Goal: Find contact information: Find contact information

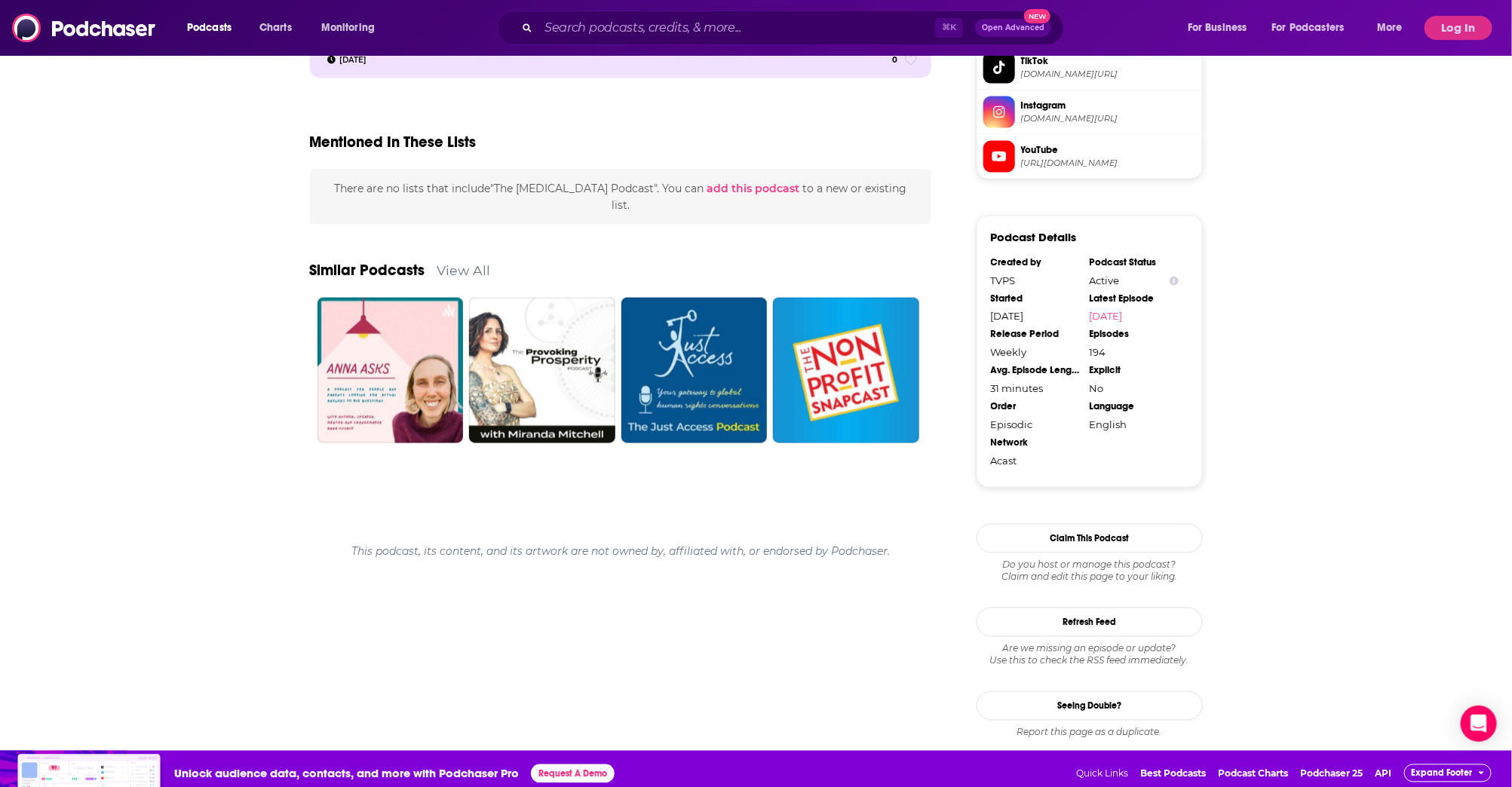
scroll to position [1199, 0]
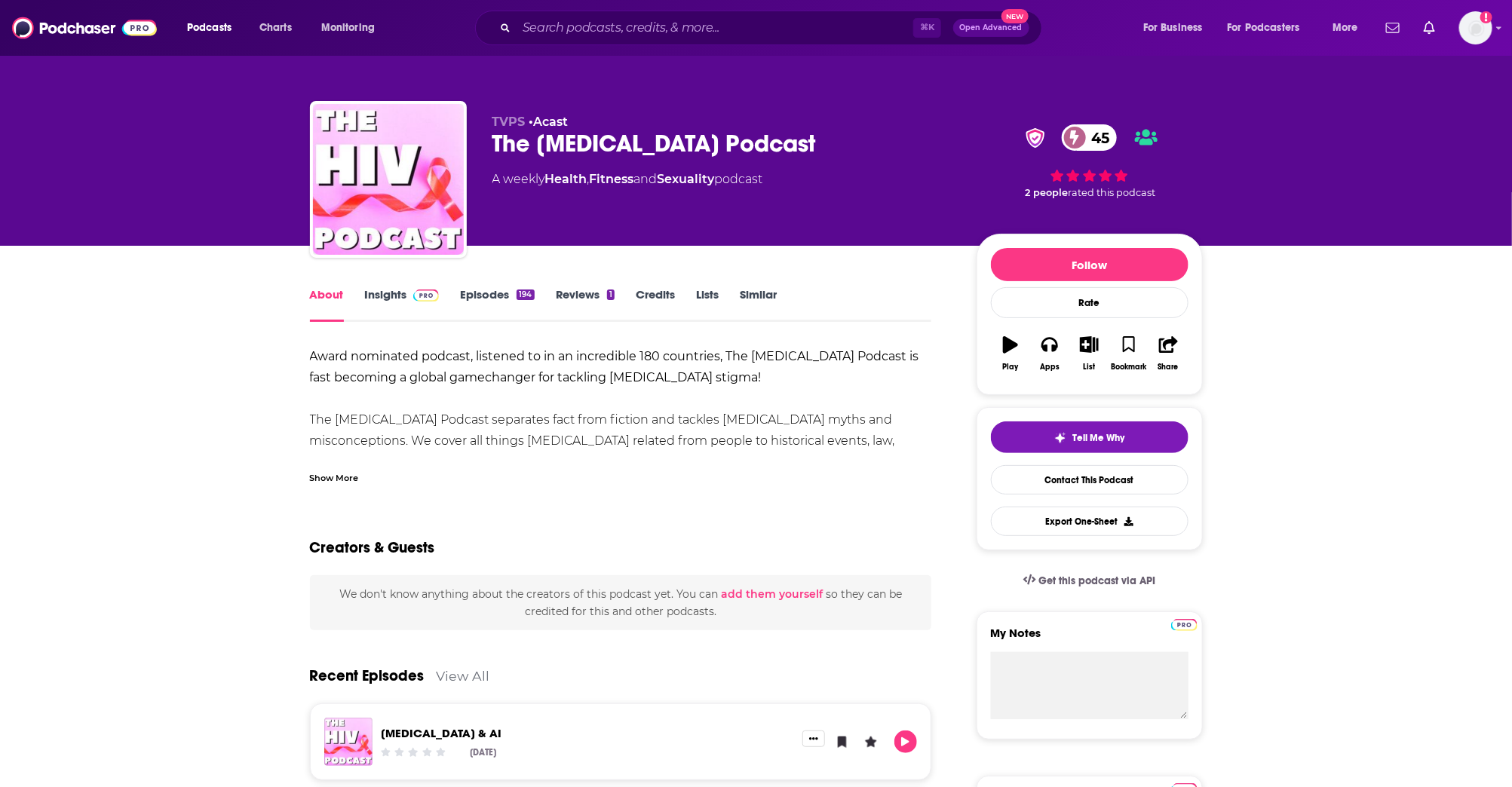
scroll to position [80, 0]
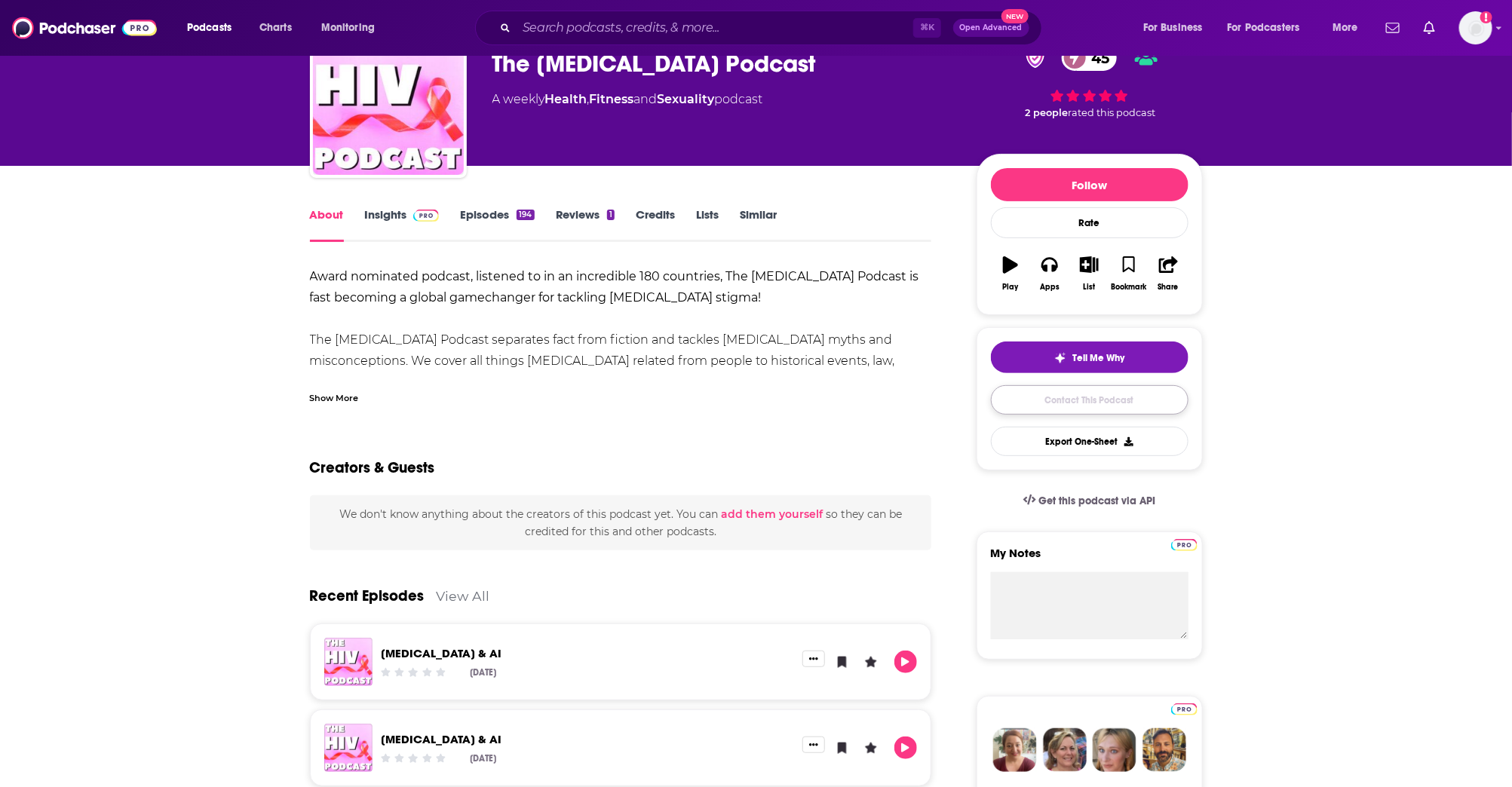
click at [1091, 399] on link "Contact This Podcast" at bounding box center [1089, 400] width 197 height 30
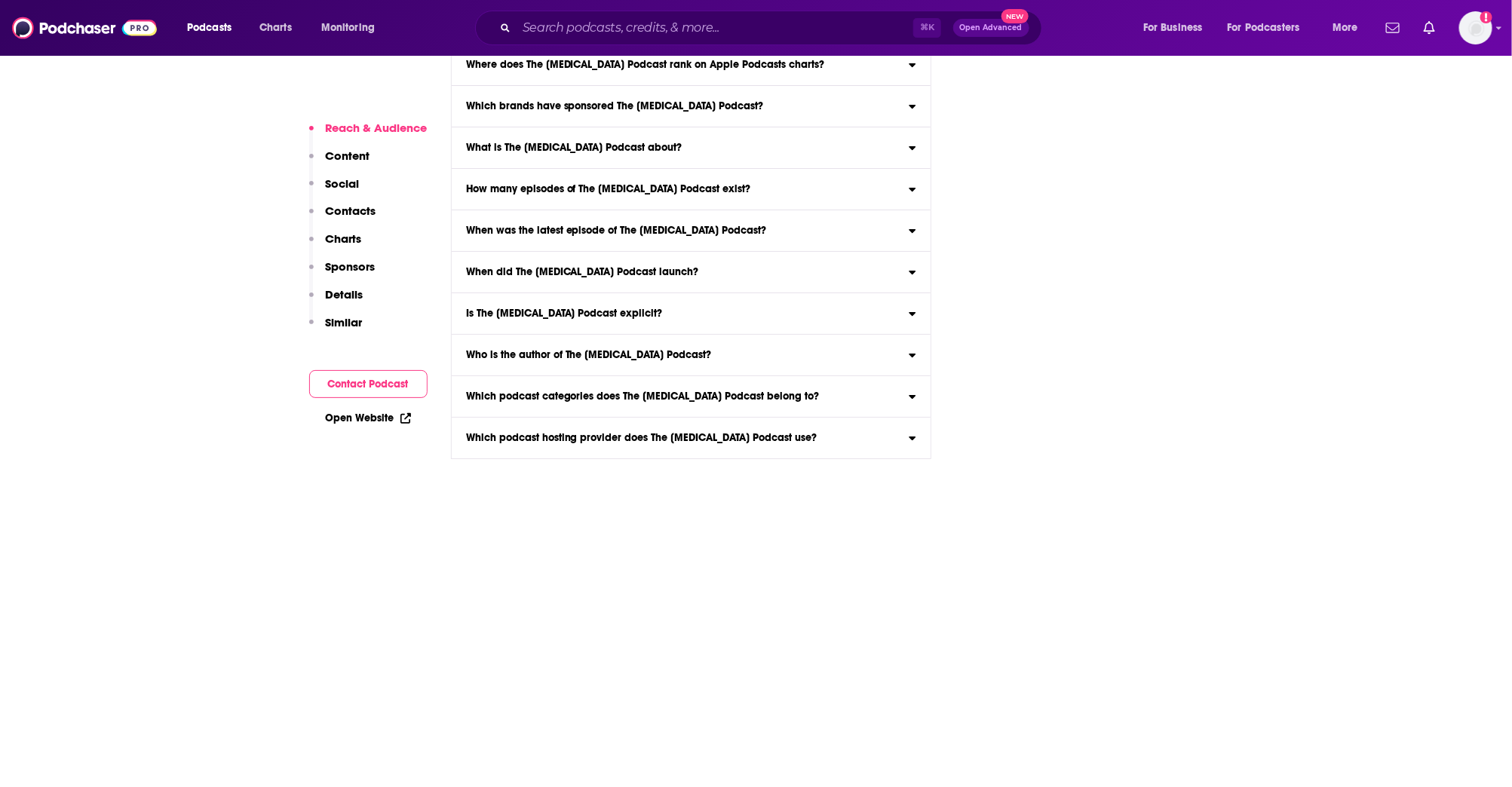
click at [376, 384] on button "Contact Podcast" at bounding box center [368, 384] width 118 height 28
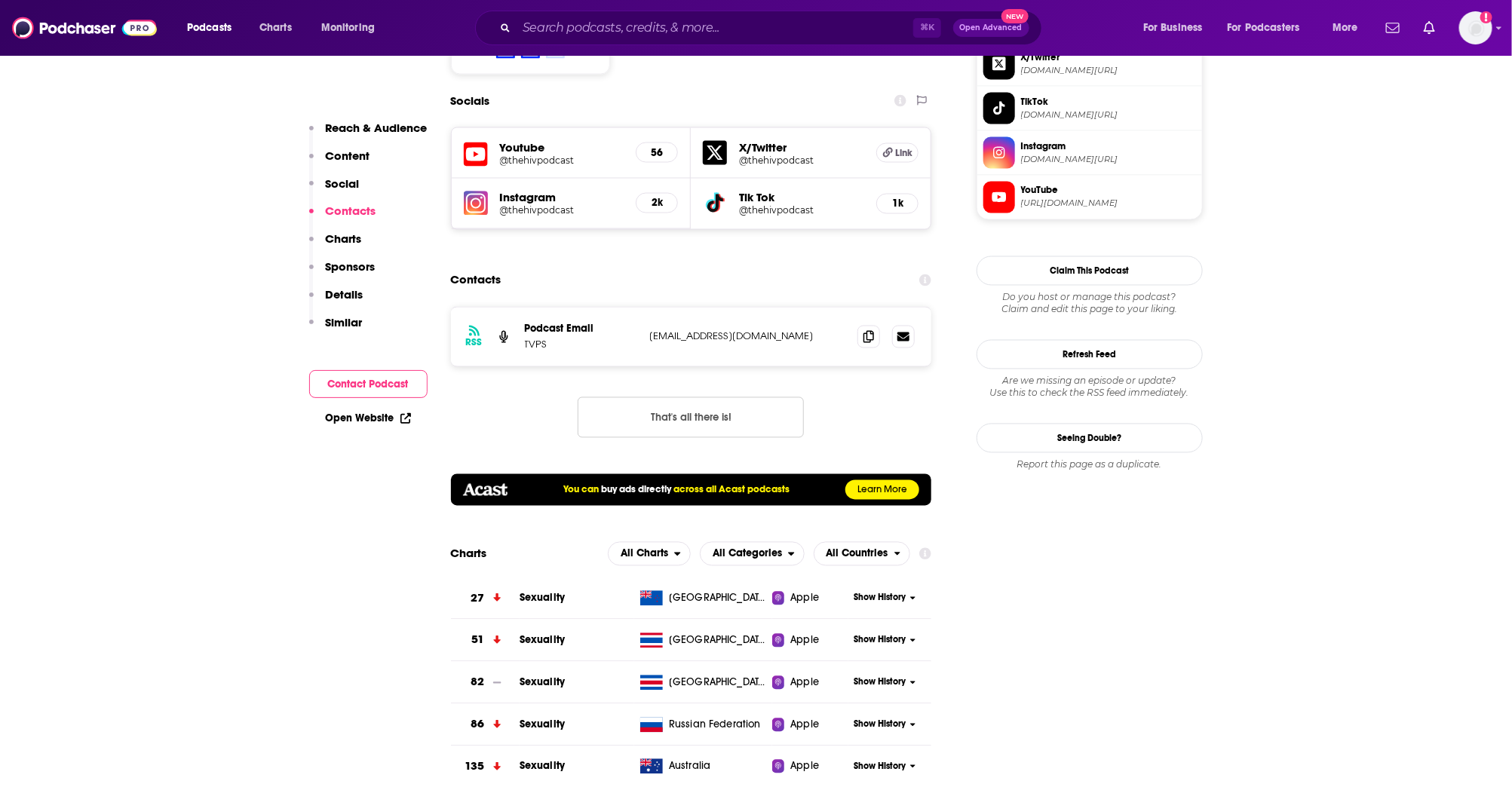
scroll to position [1340, 0]
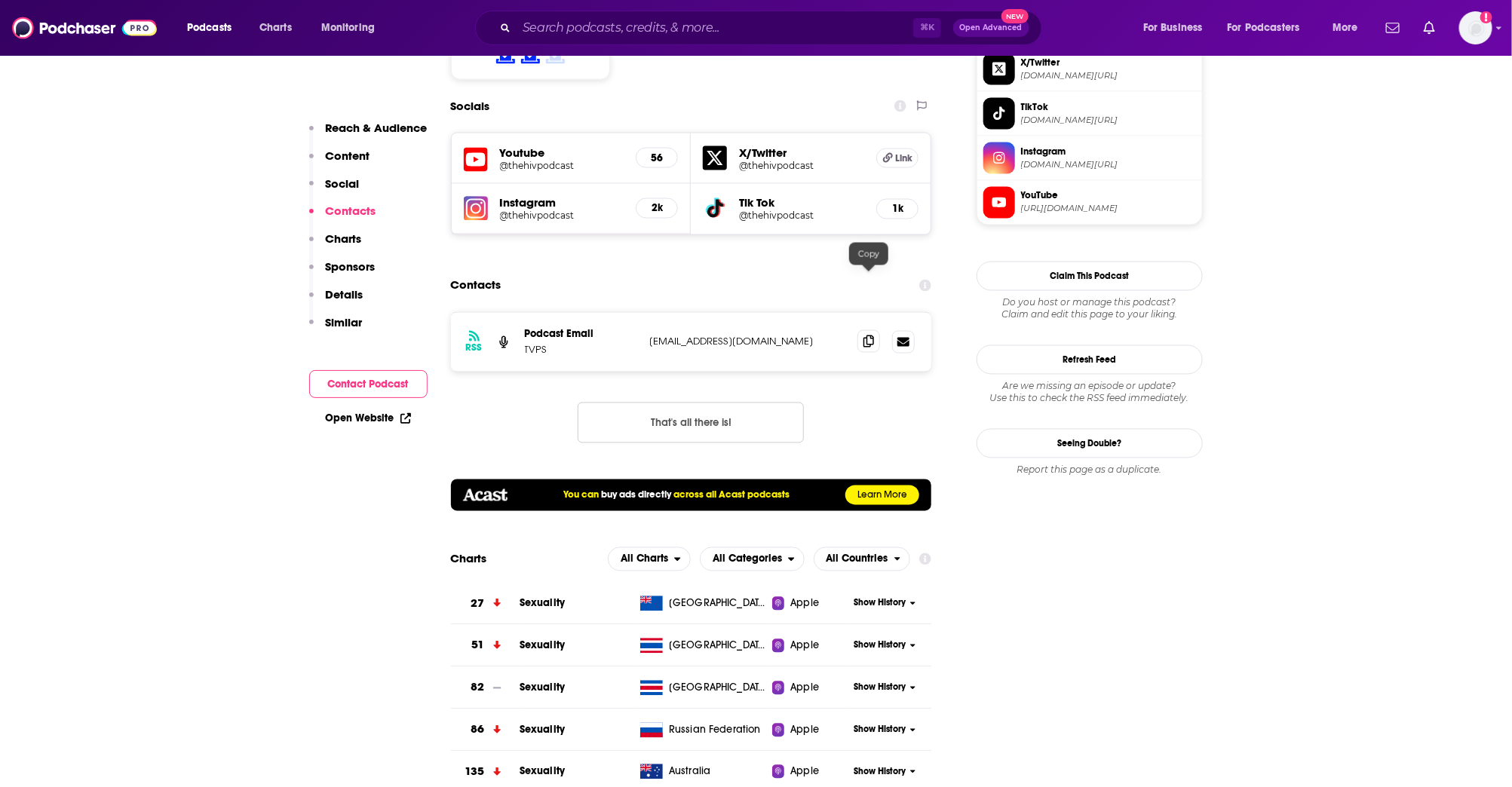
click at [869, 336] on icon at bounding box center [868, 341] width 11 height 12
